Goal: Navigation & Orientation: Go to known website

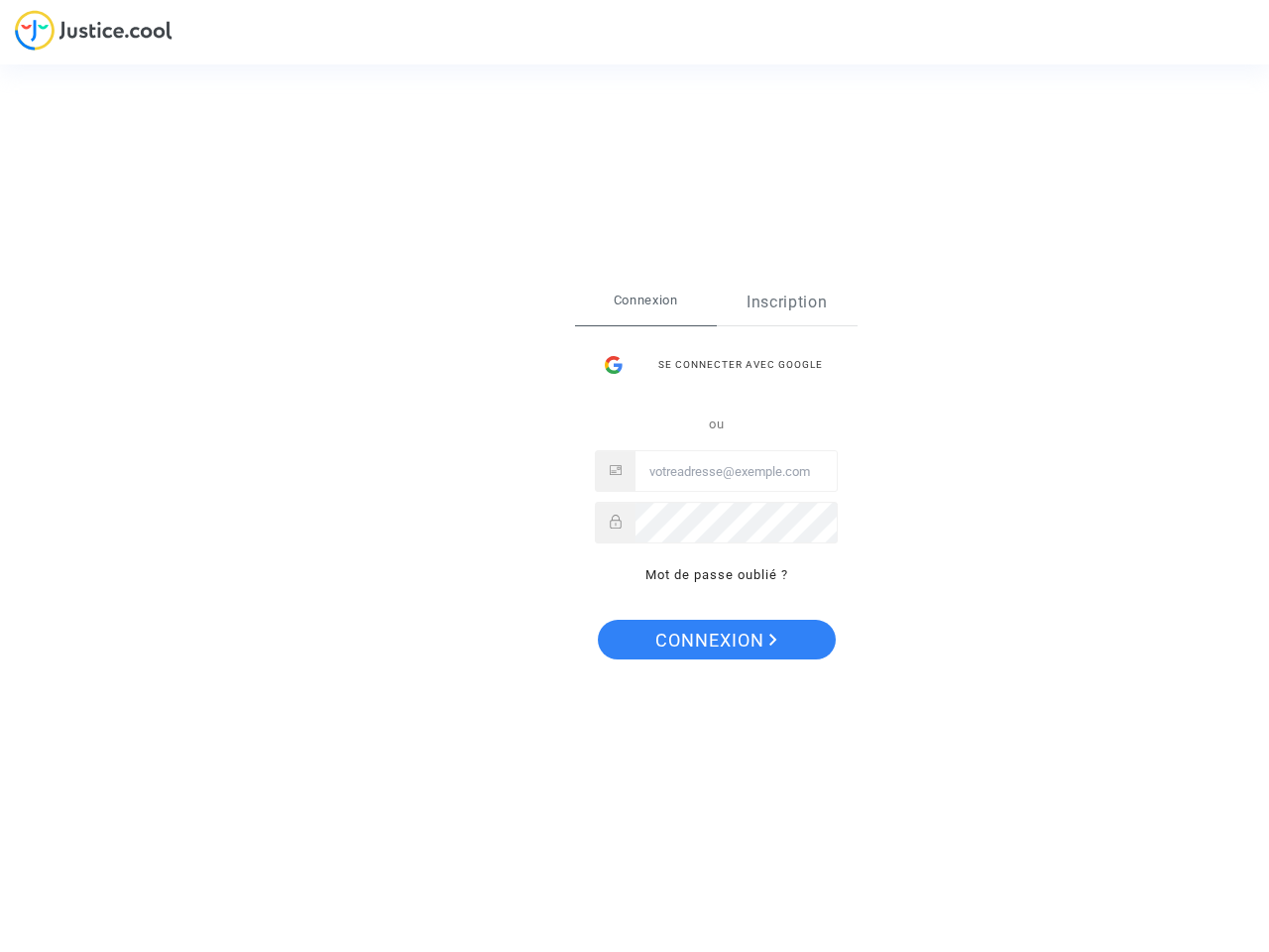
click at [786, 303] on link "Inscription" at bounding box center [787, 303] width 142 height 46
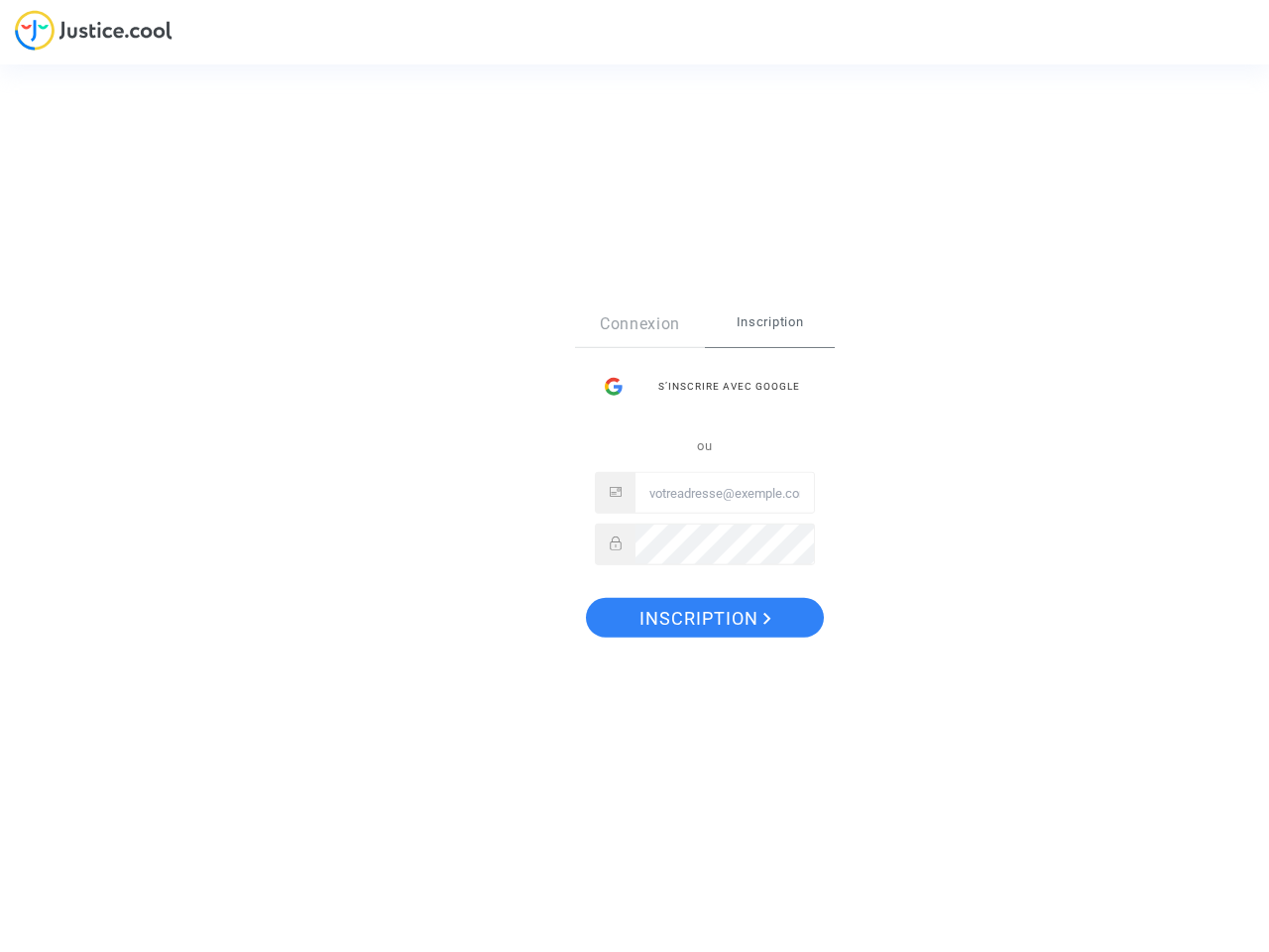
click at [716, 575] on div "Connexion Inscription S’inscrire avec Google ou" at bounding box center [705, 444] width 260 height 284
